Goal: Transaction & Acquisition: Download file/media

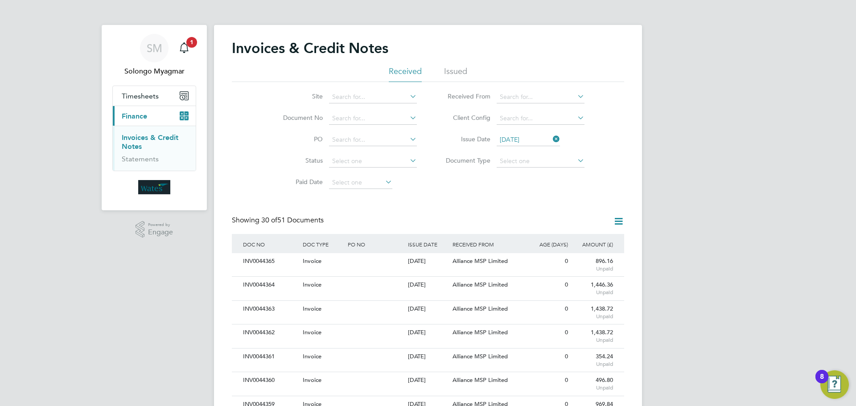
click at [551, 140] on icon at bounding box center [551, 139] width 0 height 12
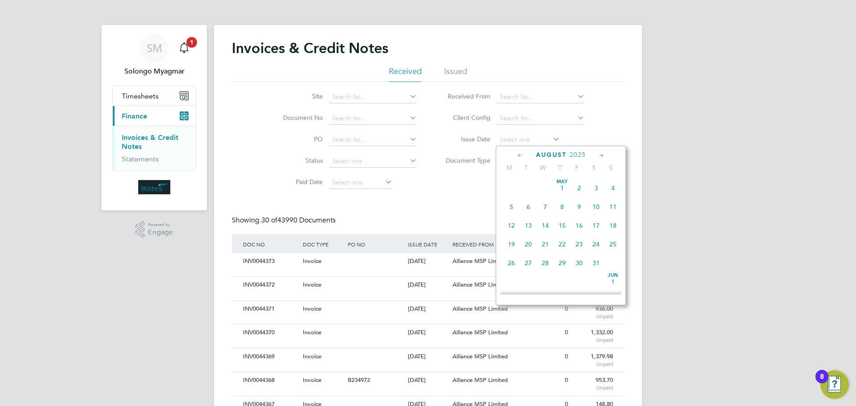
click at [138, 144] on link "Invoices & Credit Notes" at bounding box center [150, 141] width 57 height 17
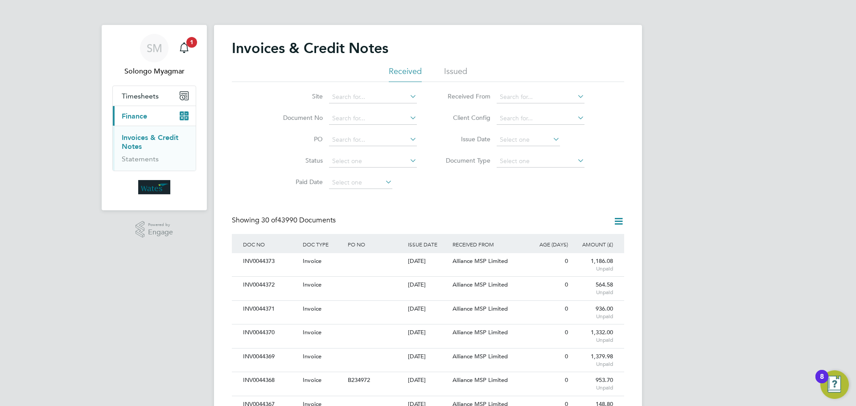
click at [134, 143] on link "Invoices & Credit Notes" at bounding box center [150, 141] width 57 height 17
click at [551, 142] on icon at bounding box center [551, 139] width 0 height 12
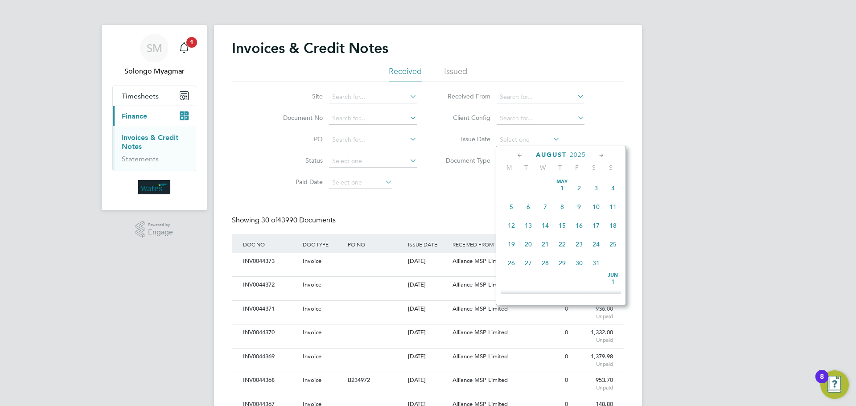
type input "[DATE]"
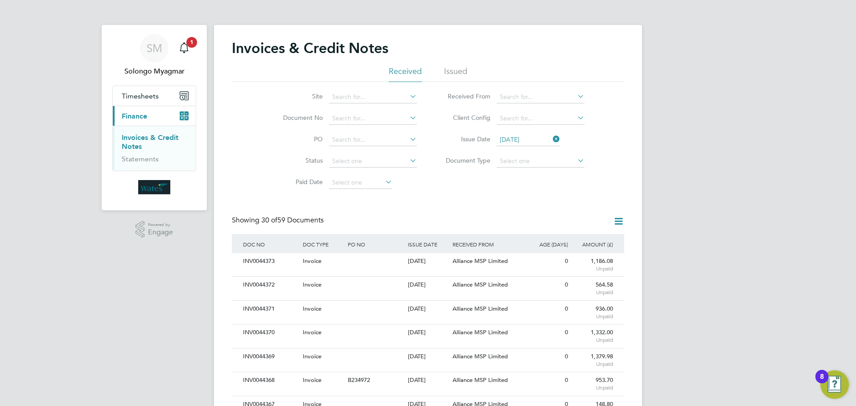
click at [615, 224] on icon at bounding box center [618, 221] width 11 height 11
click at [585, 240] on li "Download invoices" at bounding box center [582, 242] width 84 height 12
click at [619, 222] on icon at bounding box center [618, 221] width 11 height 11
click at [598, 243] on li "Download invoices" at bounding box center [582, 242] width 84 height 12
